Goal: Task Accomplishment & Management: Use online tool/utility

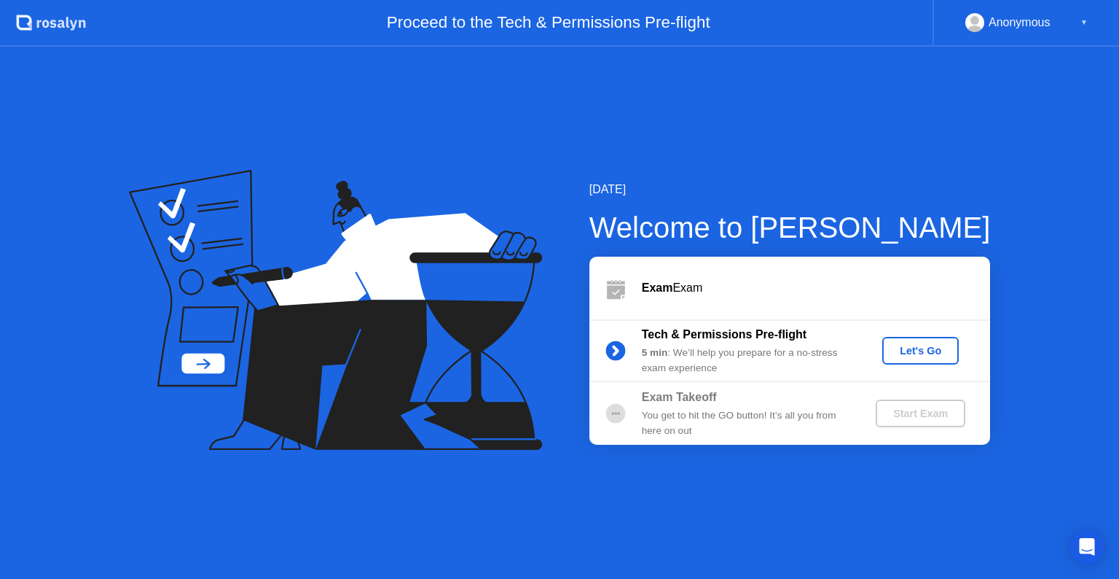
click at [895, 353] on div "Let's Go" at bounding box center [920, 351] width 65 height 12
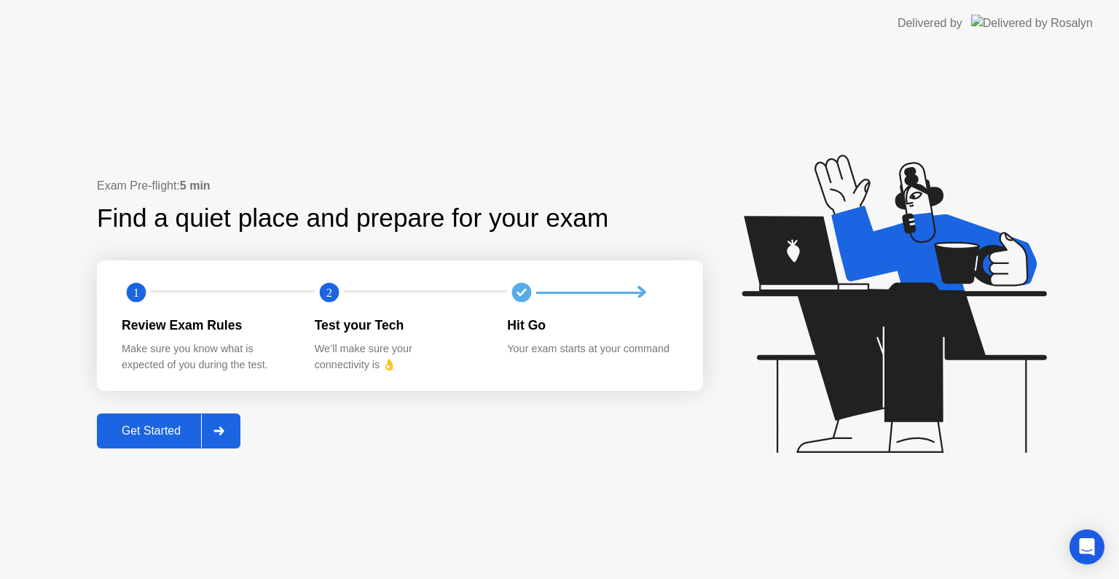
click at [230, 425] on div at bounding box center [218, 431] width 35 height 34
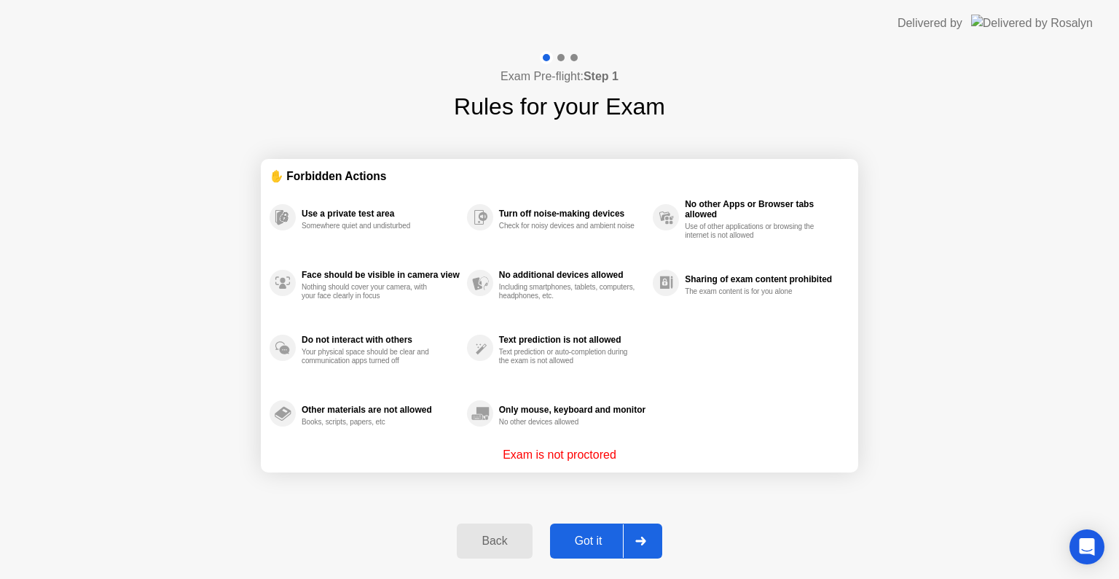
click at [604, 536] on div "Got it" at bounding box center [589, 540] width 69 height 13
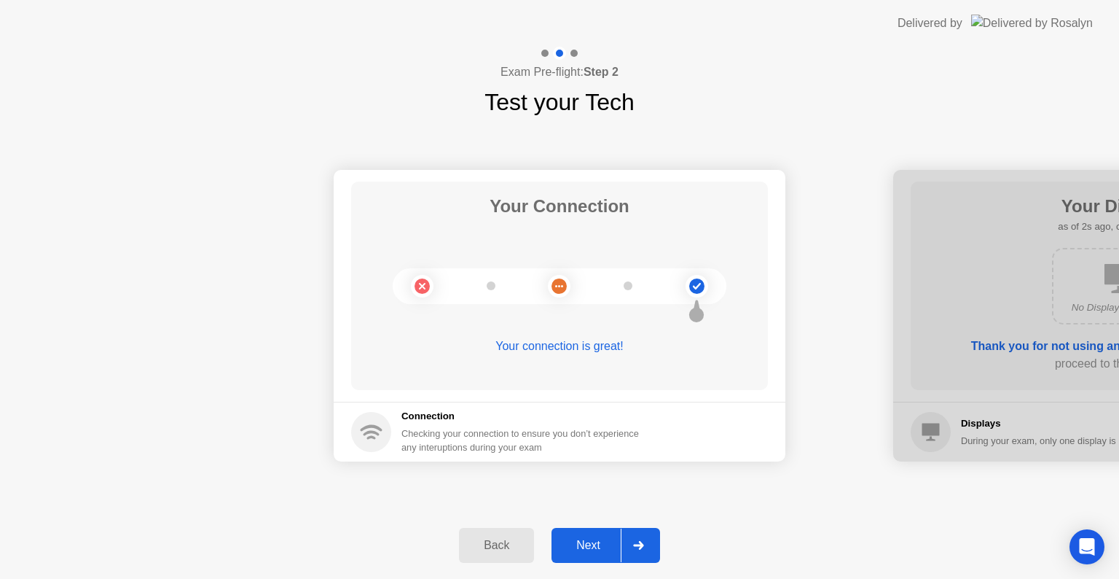
click at [602, 548] on div "Next" at bounding box center [588, 545] width 65 height 13
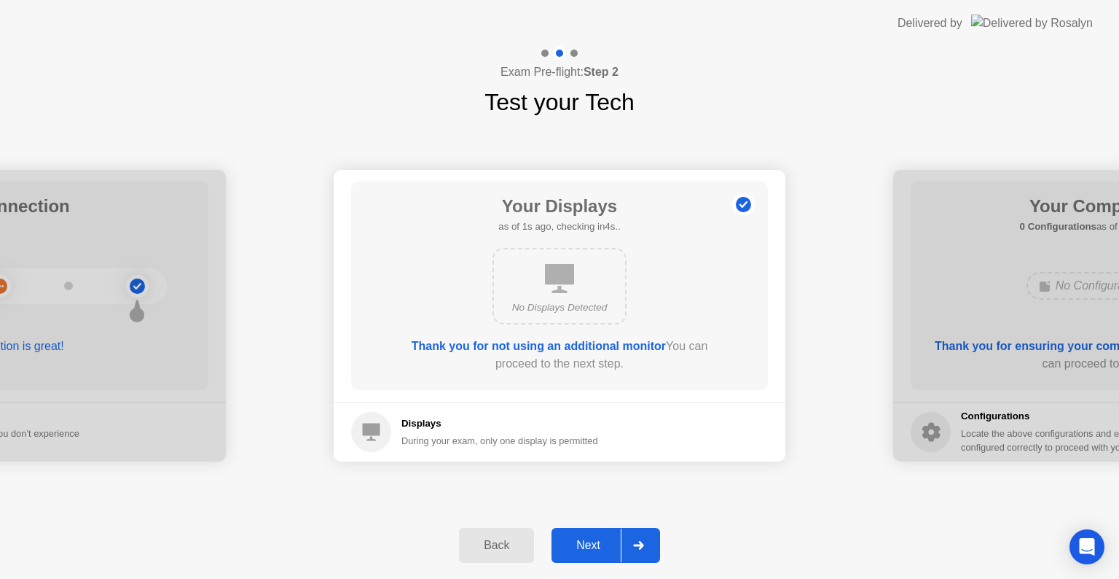
click at [602, 548] on div "Next" at bounding box center [588, 545] width 65 height 13
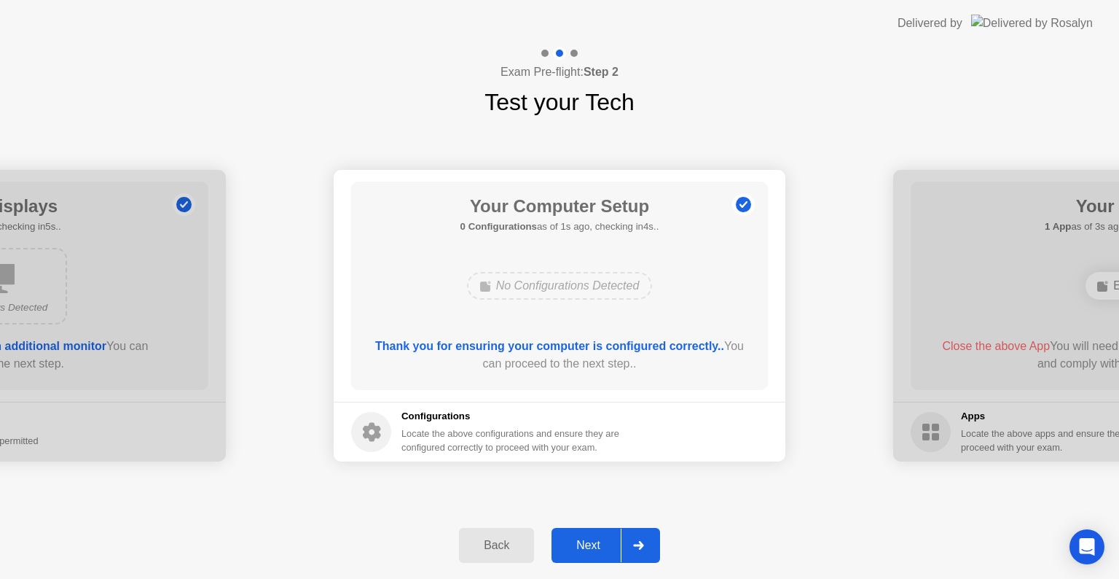
click at [602, 548] on div "Next" at bounding box center [588, 545] width 65 height 13
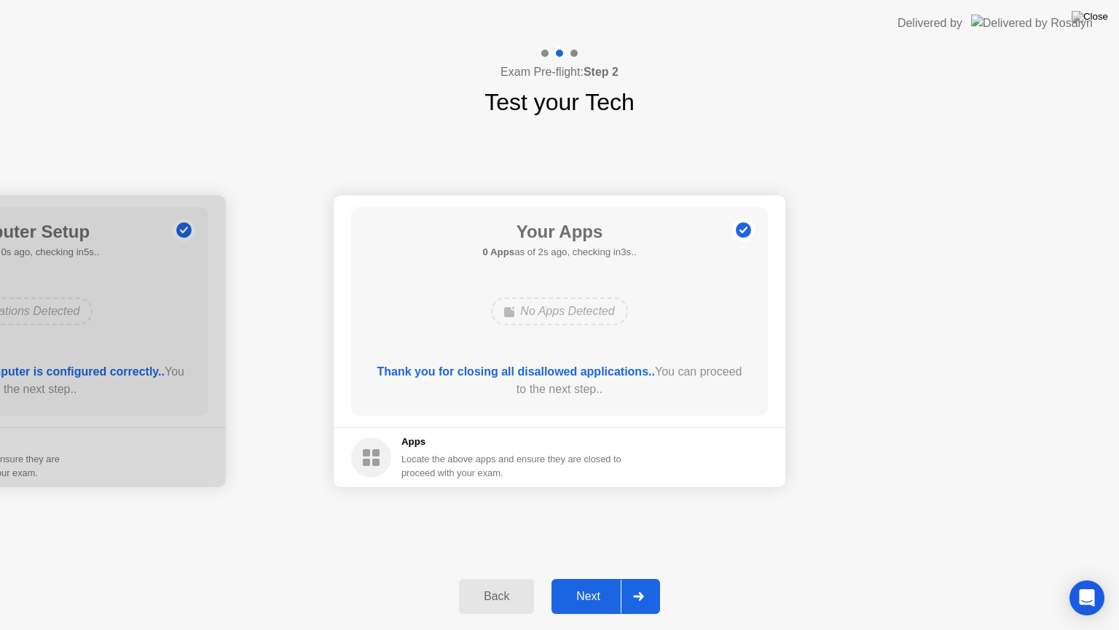
click at [591, 578] on div "Next" at bounding box center [588, 596] width 65 height 13
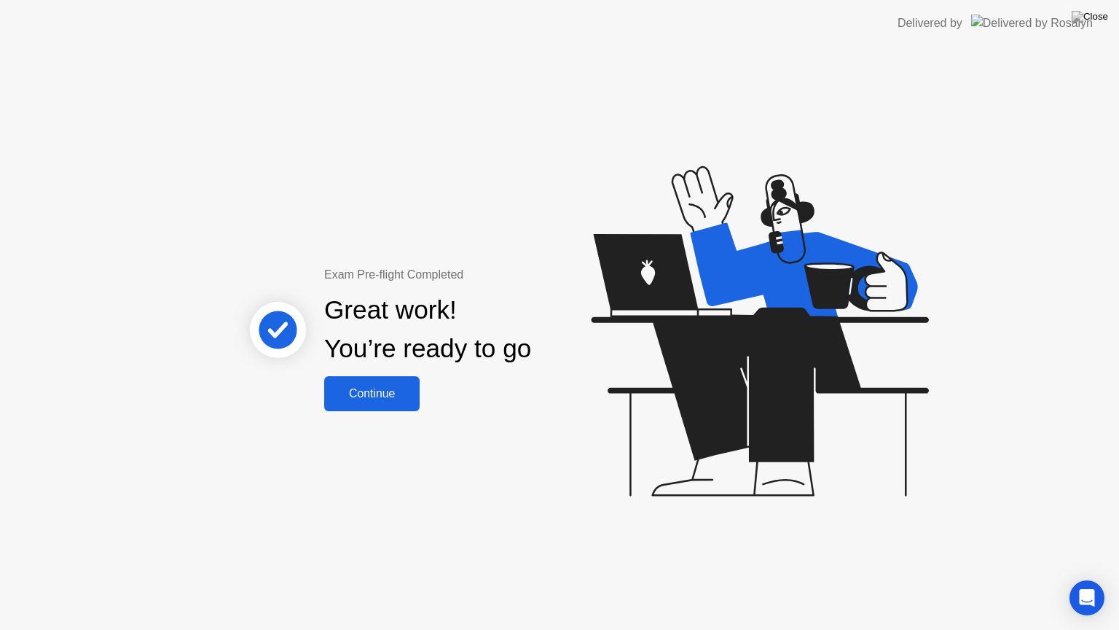
click at [396, 391] on div "Continue" at bounding box center [372, 393] width 87 height 13
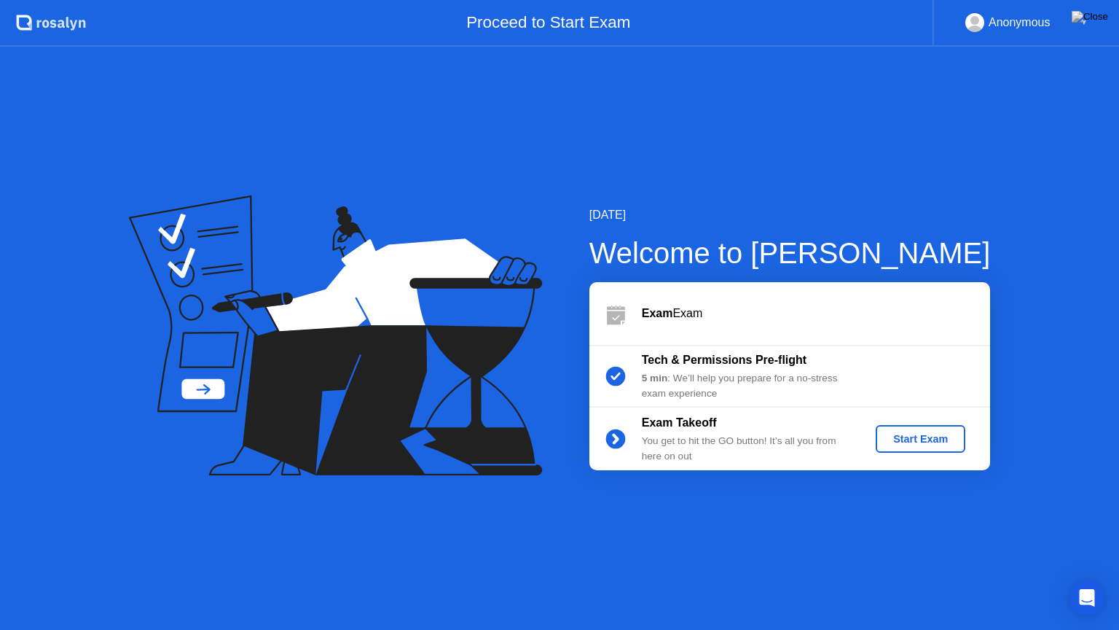
click at [924, 439] on div "Start Exam" at bounding box center [921, 439] width 78 height 12
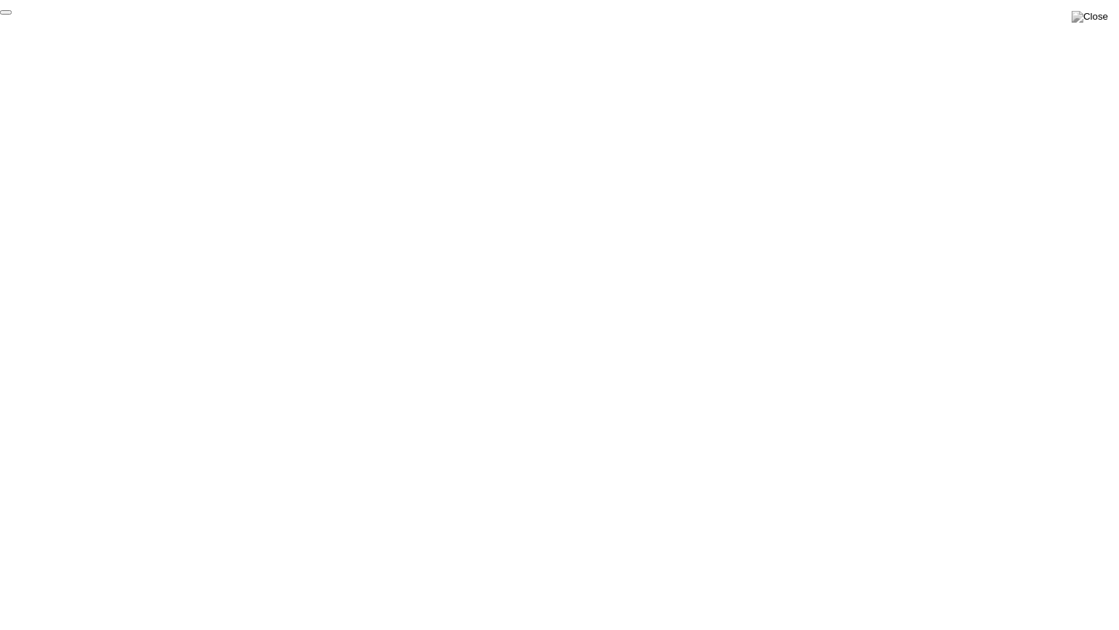
click div "End Proctoring Session"
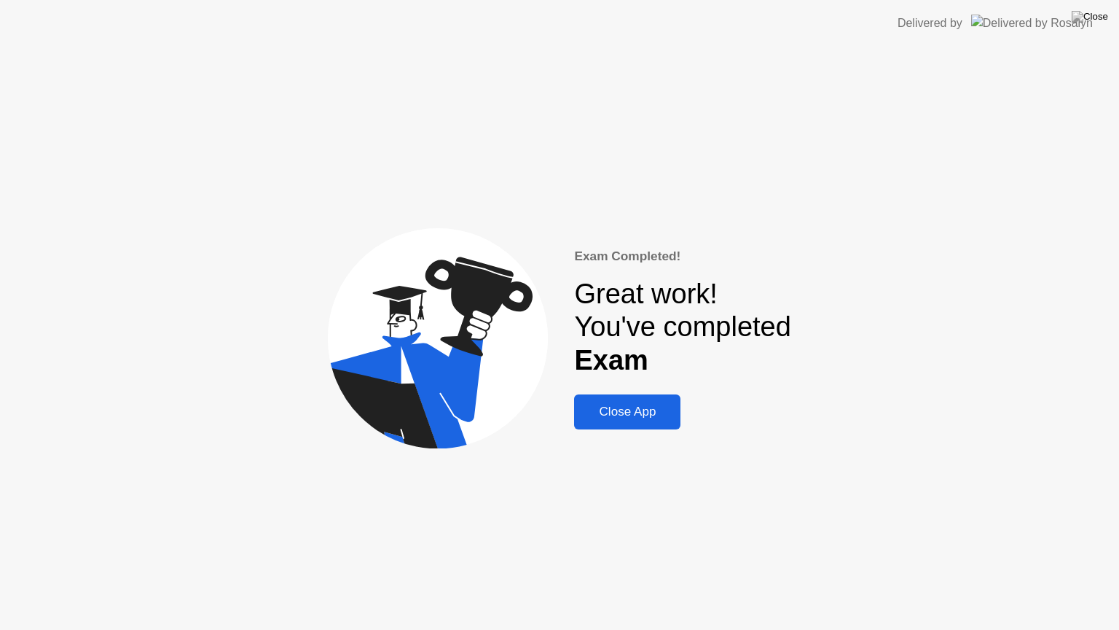
click at [663, 410] on div "Close App" at bounding box center [628, 411] width 98 height 15
